Goal: Task Accomplishment & Management: Complete application form

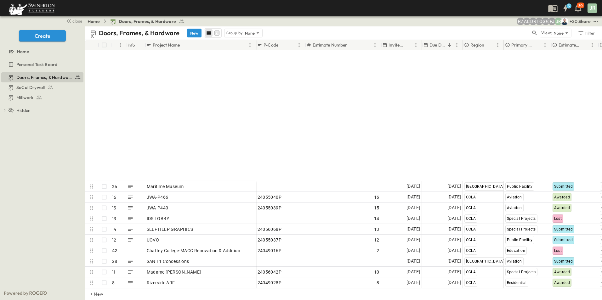
scroll to position [2324, 0]
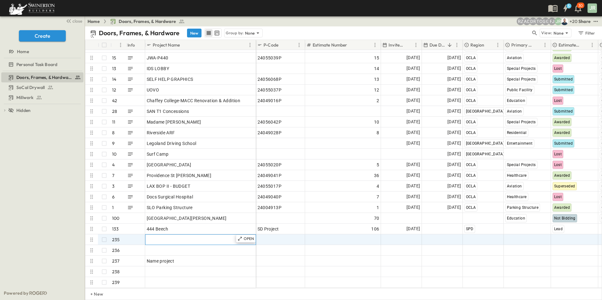
click at [164, 237] on span "Add Name" at bounding box center [157, 240] width 21 height 6
type input "**********"
click at [402, 237] on span "Add Date" at bounding box center [410, 240] width 19 height 6
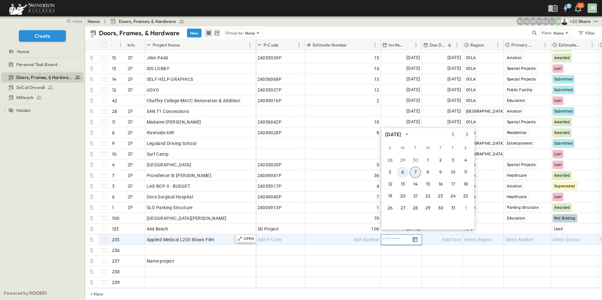
click at [402, 170] on button "6" at bounding box center [402, 172] width 11 height 11
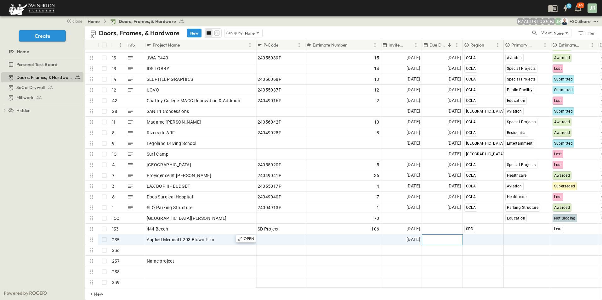
click at [442, 237] on span "Add Date" at bounding box center [451, 240] width 19 height 6
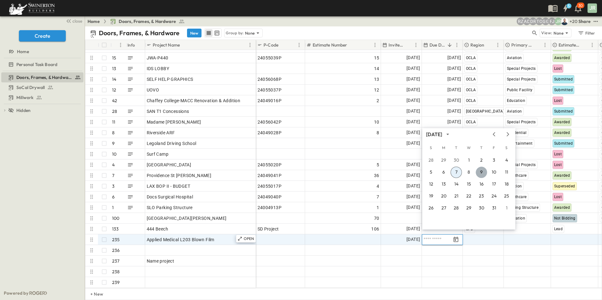
click at [479, 172] on button "9" at bounding box center [481, 172] width 11 height 11
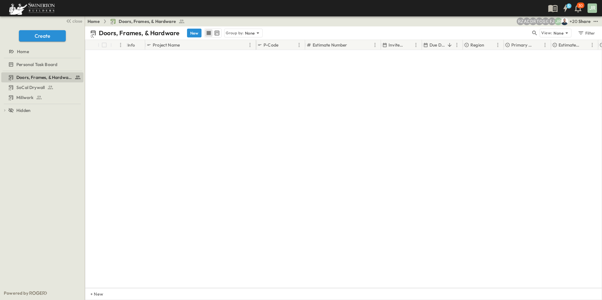
scroll to position [0, 0]
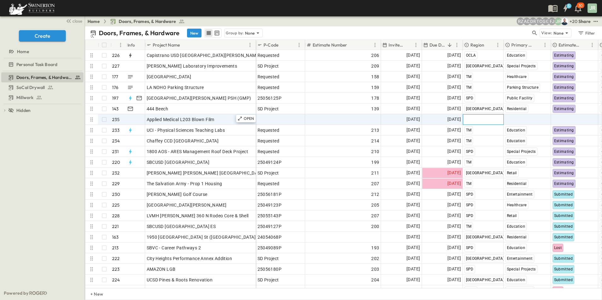
click at [480, 120] on span "Select Region" at bounding box center [478, 119] width 28 height 6
click at [478, 147] on div "SPD" at bounding box center [476, 151] width 11 height 8
click at [363, 120] on span "Add Number" at bounding box center [366, 119] width 26 height 6
type input "***"
click at [519, 118] on span "Select Market" at bounding box center [519, 119] width 28 height 6
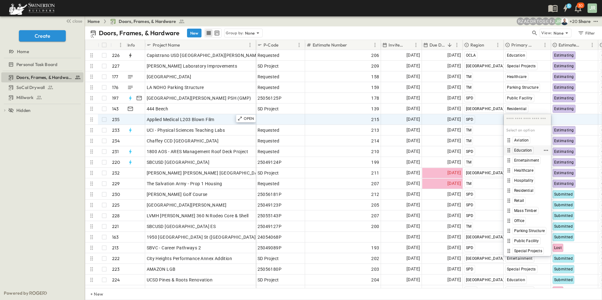
click at [528, 149] on span "Education" at bounding box center [523, 150] width 18 height 5
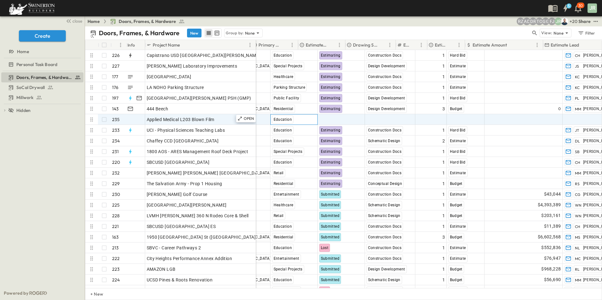
scroll to position [0, 264]
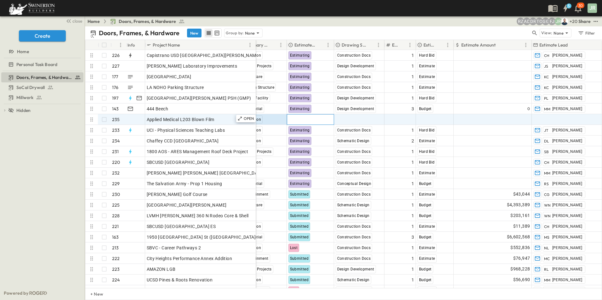
click at [312, 116] on span "Select Status" at bounding box center [301, 119] width 27 height 6
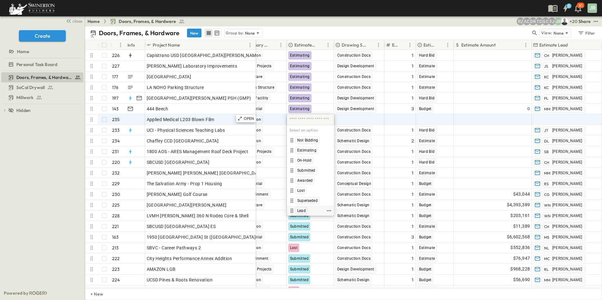
click at [304, 210] on span "Lead" at bounding box center [301, 210] width 8 height 5
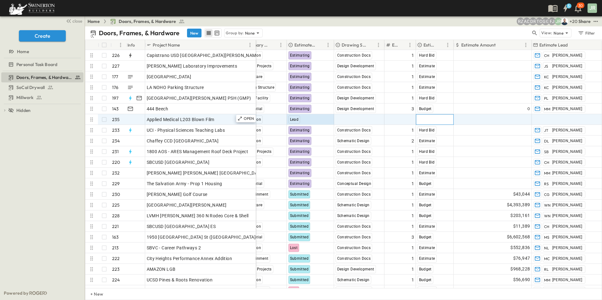
click at [432, 118] on span "Select Bid Type" at bounding box center [432, 119] width 31 height 6
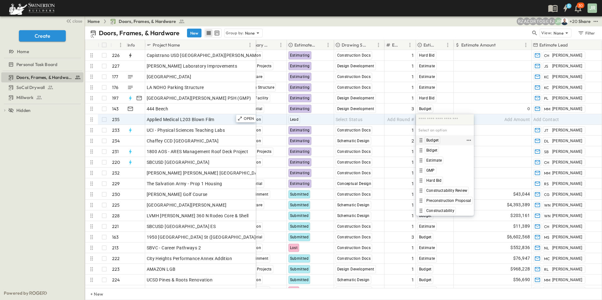
click at [436, 140] on span "Budget" at bounding box center [432, 140] width 12 height 5
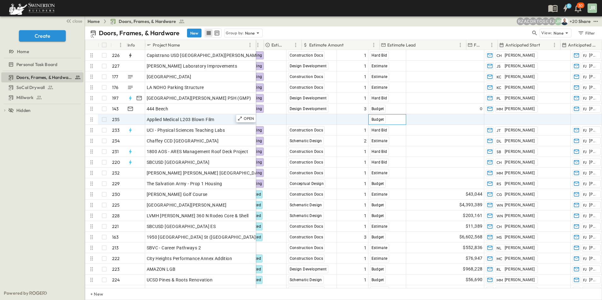
scroll to position [0, 416]
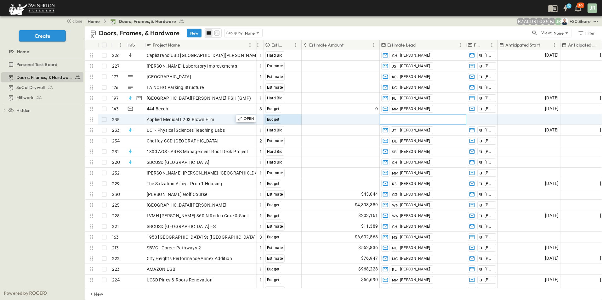
click at [409, 118] on div "Add Contact" at bounding box center [423, 120] width 86 height 10
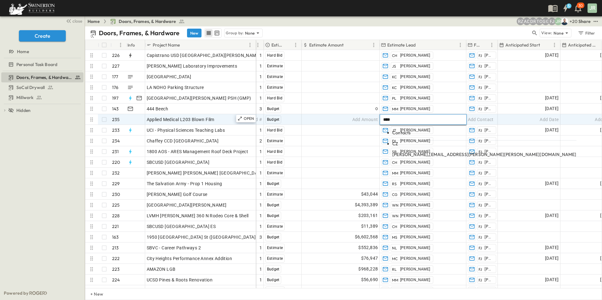
type input "****"
click at [392, 143] on span "CZ" at bounding box center [395, 144] width 6 height 6
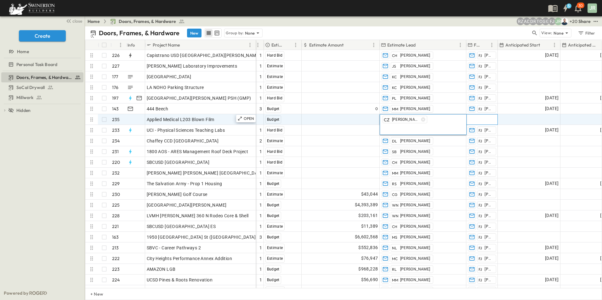
click at [479, 118] on span "Add Contact" at bounding box center [481, 119] width 26 height 6
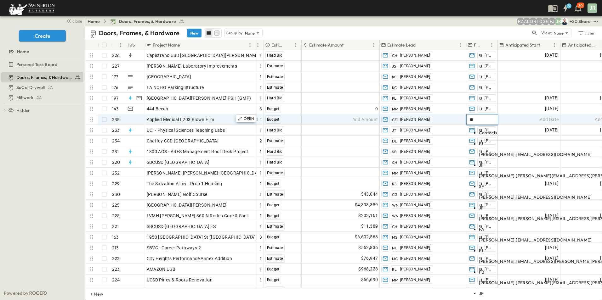
type input "**"
click at [479, 141] on span "FJ" at bounding box center [481, 144] width 4 height 6
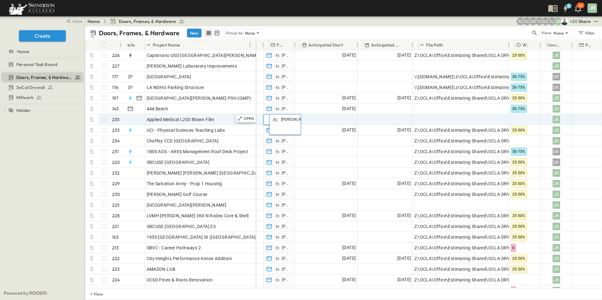
scroll to position [0, 625]
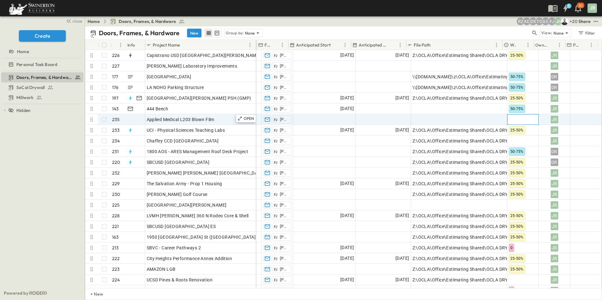
click at [509, 119] on div at bounding box center [522, 120] width 31 height 10
click at [520, 158] on span "25-50%" at bounding box center [519, 160] width 13 height 5
click at [425, 118] on span "Add Link" at bounding box center [421, 119] width 18 height 6
paste input "**********"
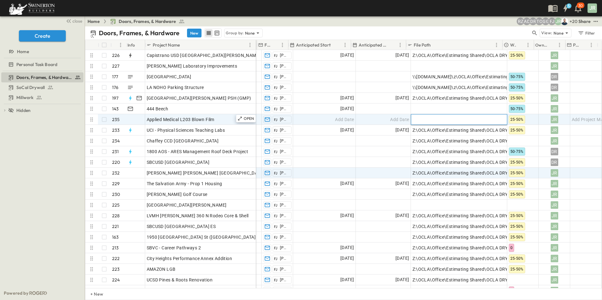
type input "**********"
